Goal: Understand process/instructions

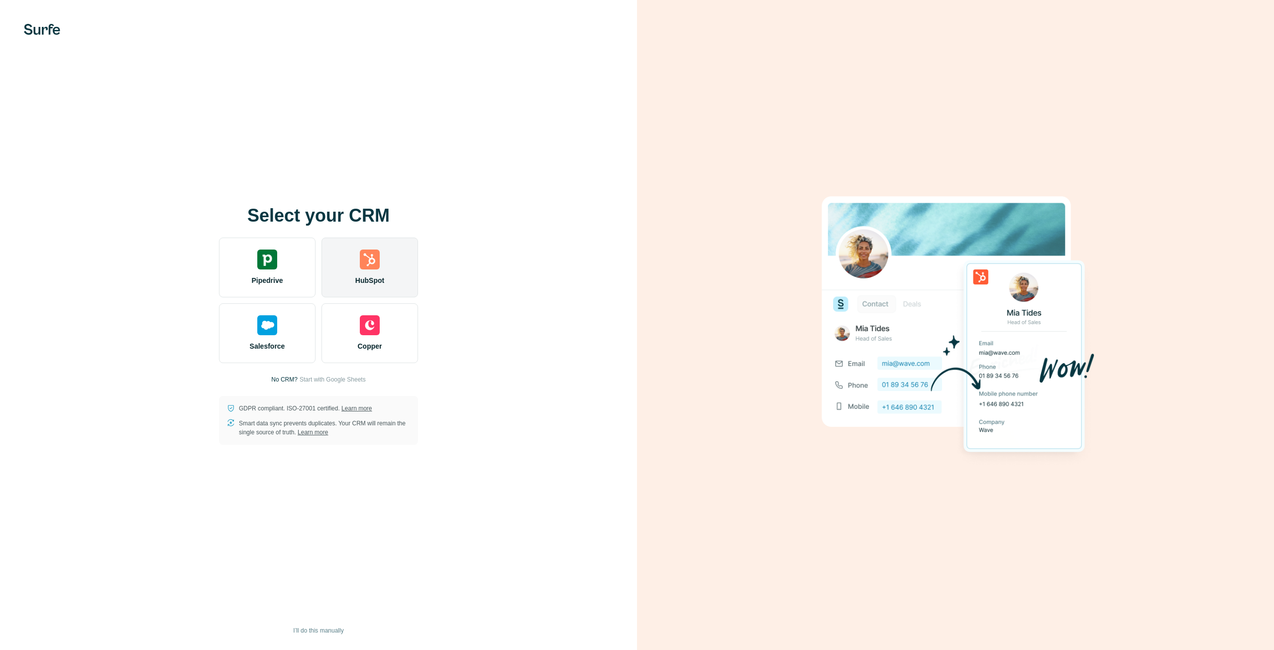
click at [380, 271] on div "HubSpot" at bounding box center [370, 267] width 97 height 60
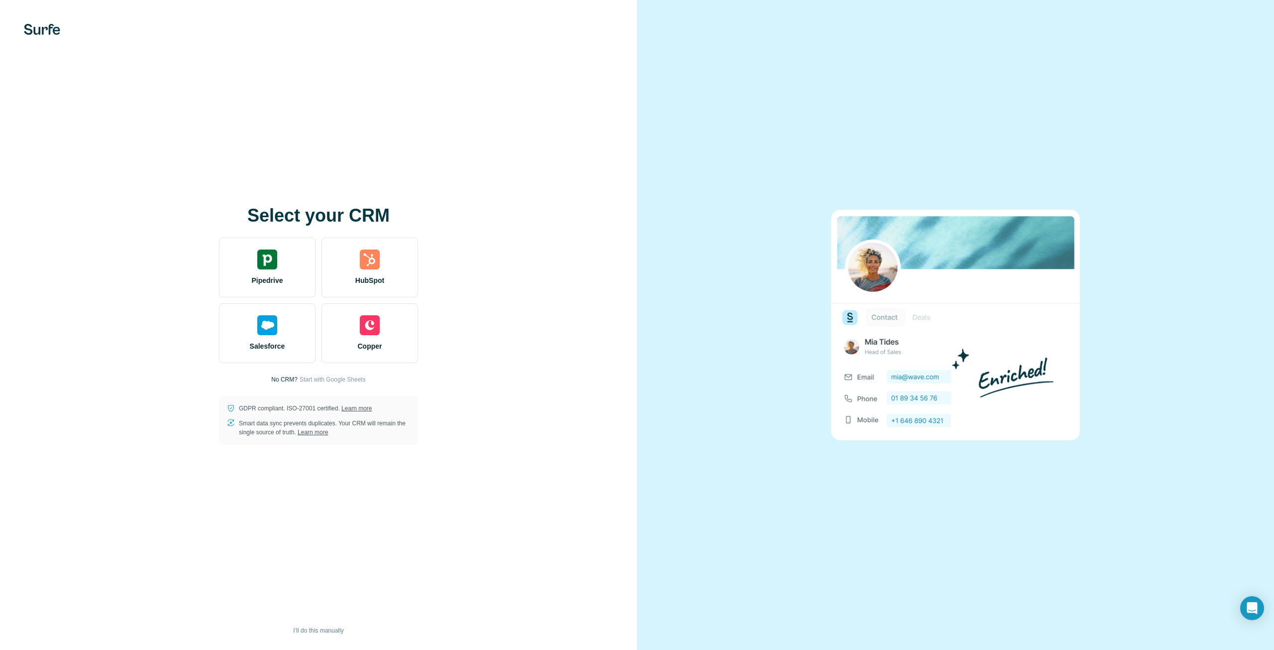
click at [770, 173] on div at bounding box center [955, 325] width 637 height 650
